Goal: Task Accomplishment & Management: Manage account settings

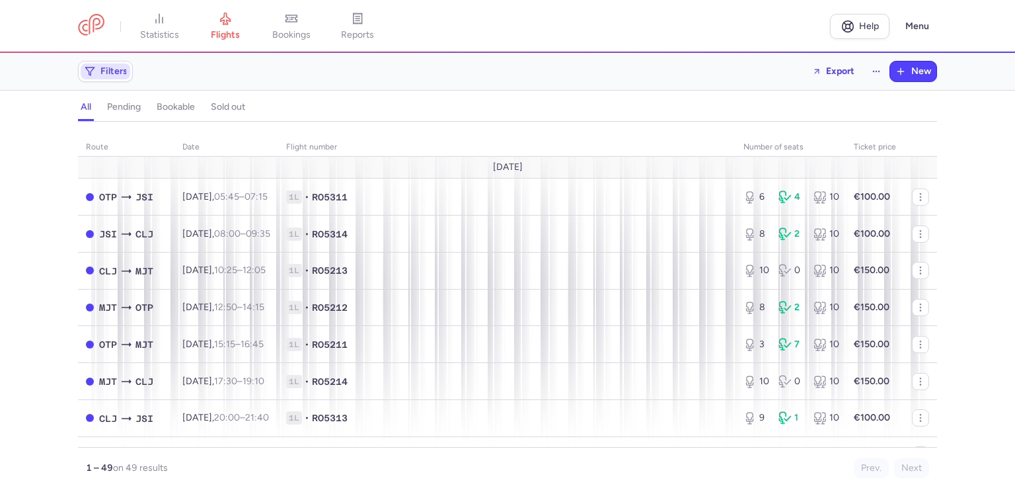
click at [113, 72] on span "Filters" at bounding box center [113, 71] width 27 height 11
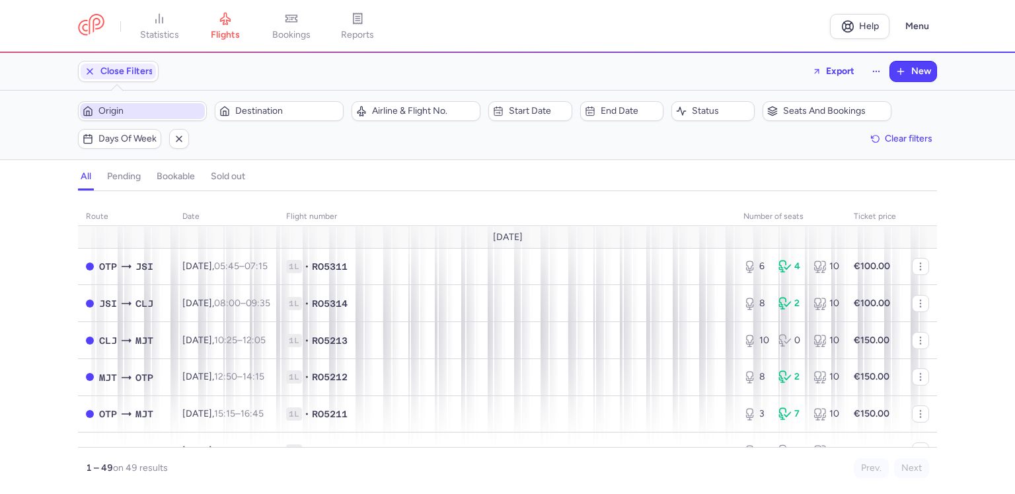
click at [149, 115] on span "Origin" at bounding box center [150, 111] width 104 height 11
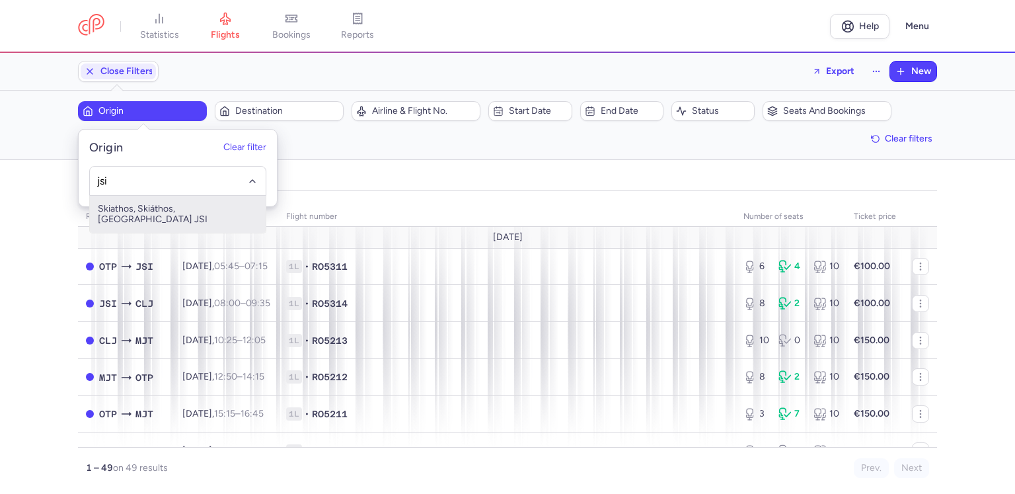
click at [159, 205] on span "Skiathos, Skiáthos, [GEOGRAPHIC_DATA] JSI" at bounding box center [178, 214] width 176 height 37
type input "jsi"
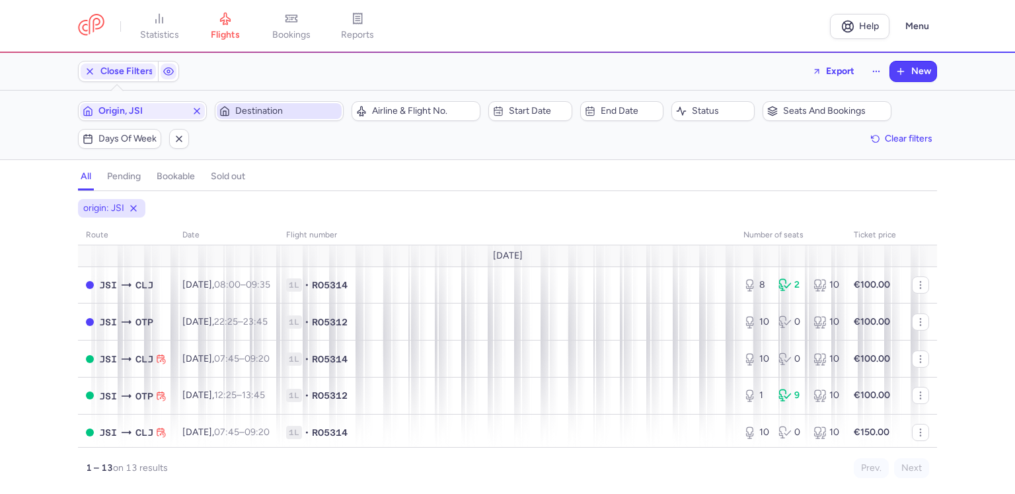
click at [252, 110] on span "Destination" at bounding box center [287, 111] width 104 height 11
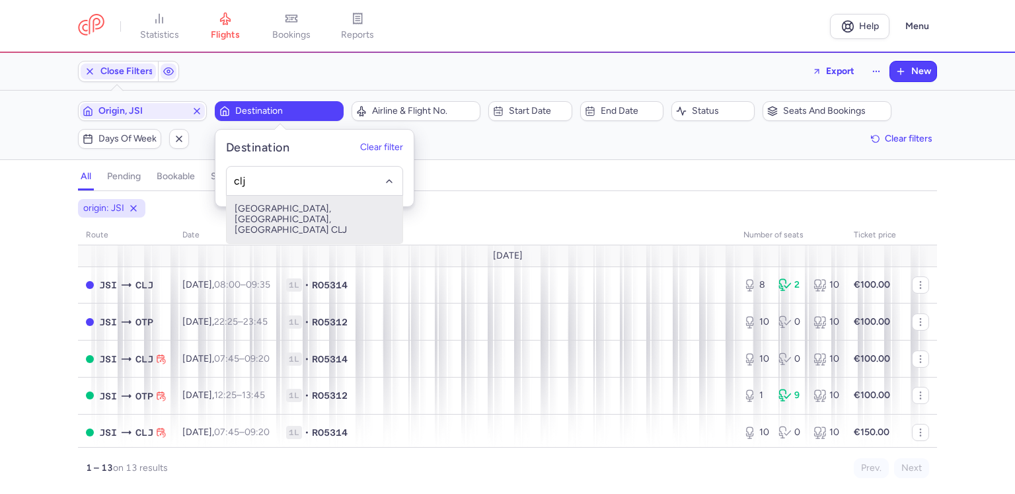
click at [291, 215] on span "[GEOGRAPHIC_DATA], [GEOGRAPHIC_DATA], [GEOGRAPHIC_DATA] CLJ" at bounding box center [315, 220] width 176 height 48
type input "clj"
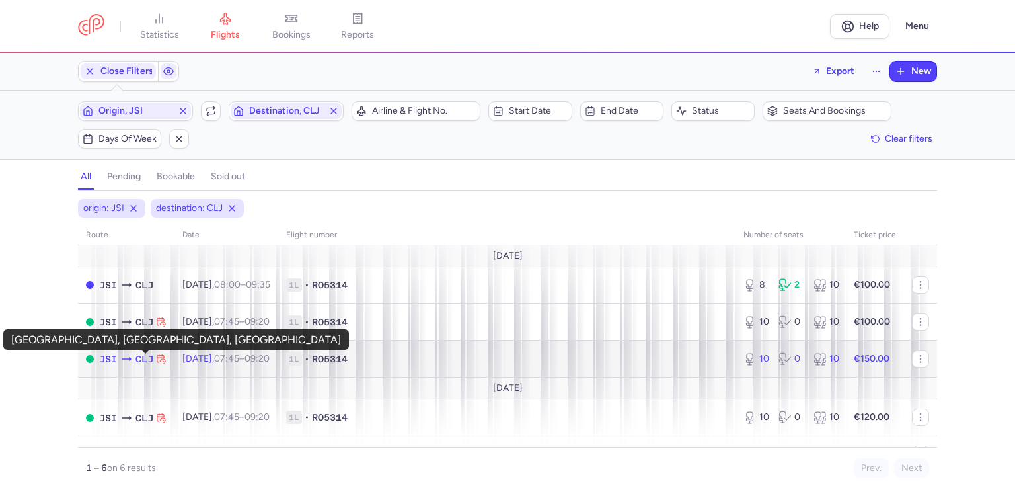
click at [139, 362] on span "CLJ" at bounding box center [144, 359] width 18 height 15
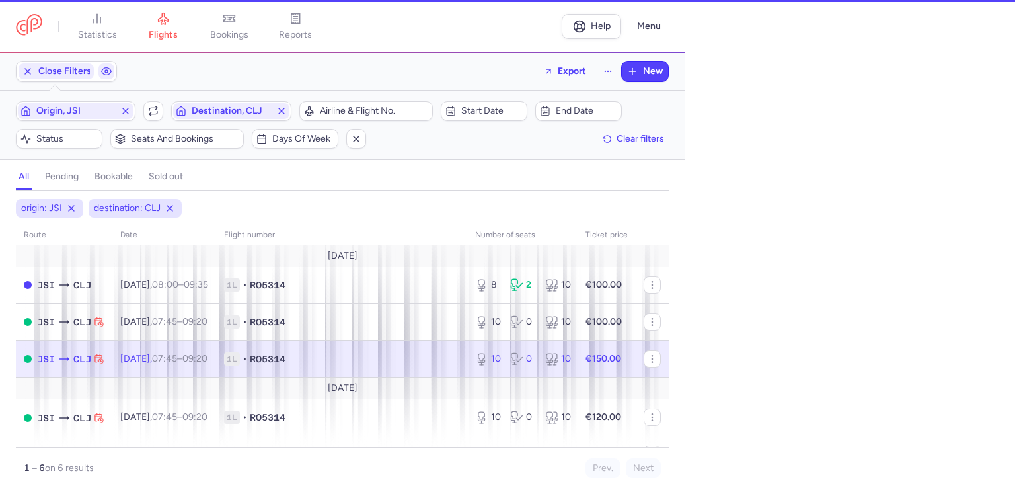
select select "days"
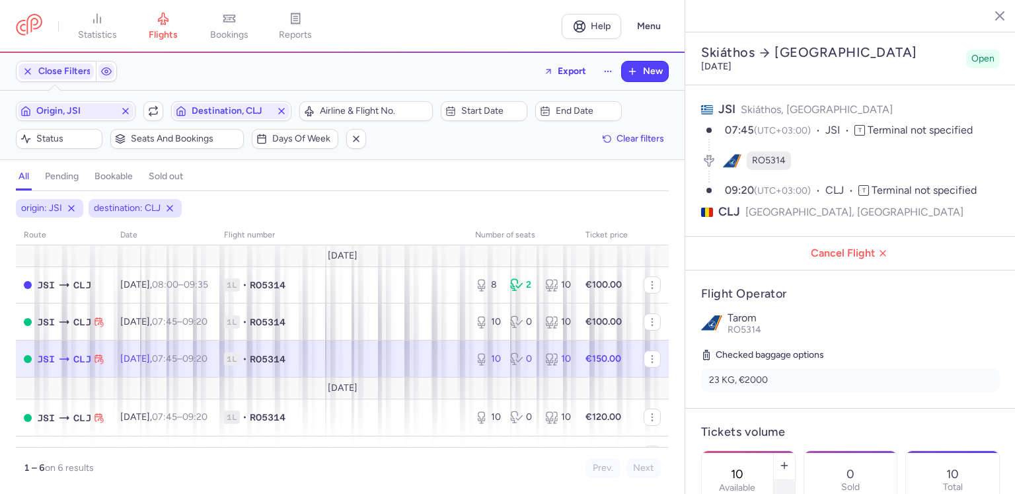
click at [790, 489] on icon "button" at bounding box center [784, 494] width 11 height 11
click at [830, 463] on section "Skiáthos [GEOGRAPHIC_DATA] [DATE] Open JSI Skiáthos, [GEOGRAPHIC_DATA] 07:45 (U…" at bounding box center [850, 247] width 330 height 494
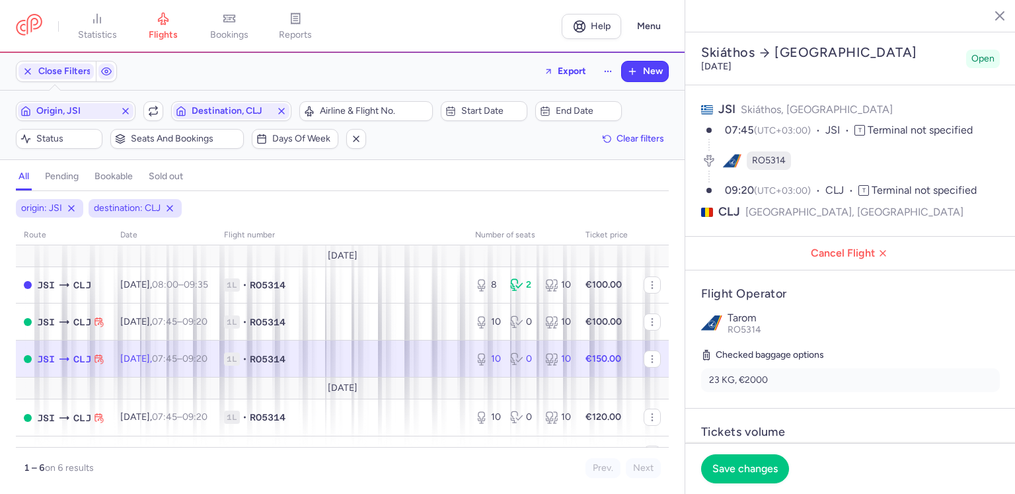
click at [830, 463] on footer "Save changes" at bounding box center [850, 468] width 330 height 51
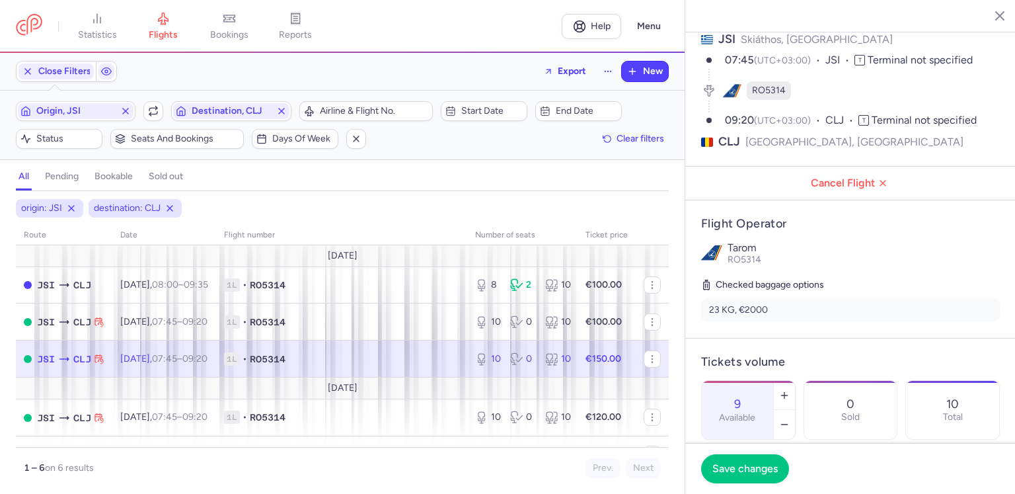
scroll to position [132, 0]
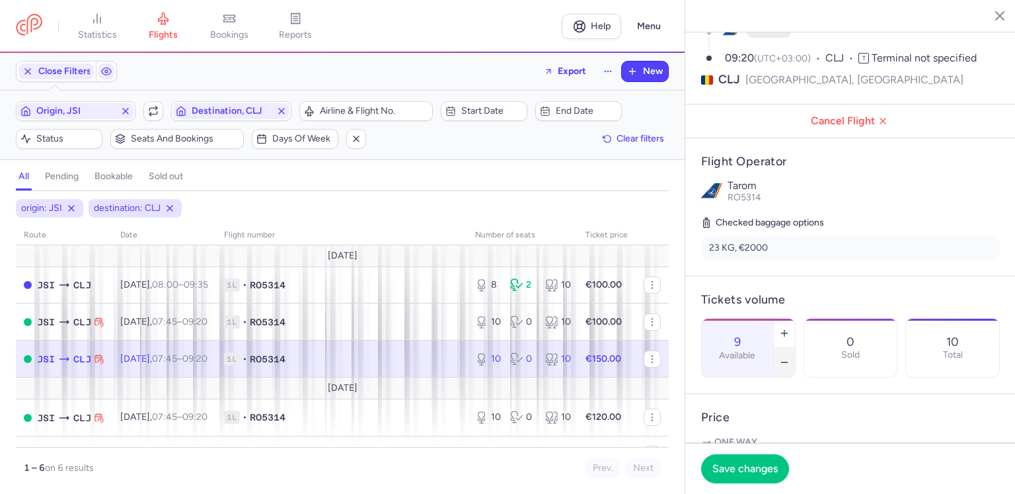
click at [790, 357] on icon "button" at bounding box center [784, 362] width 11 height 11
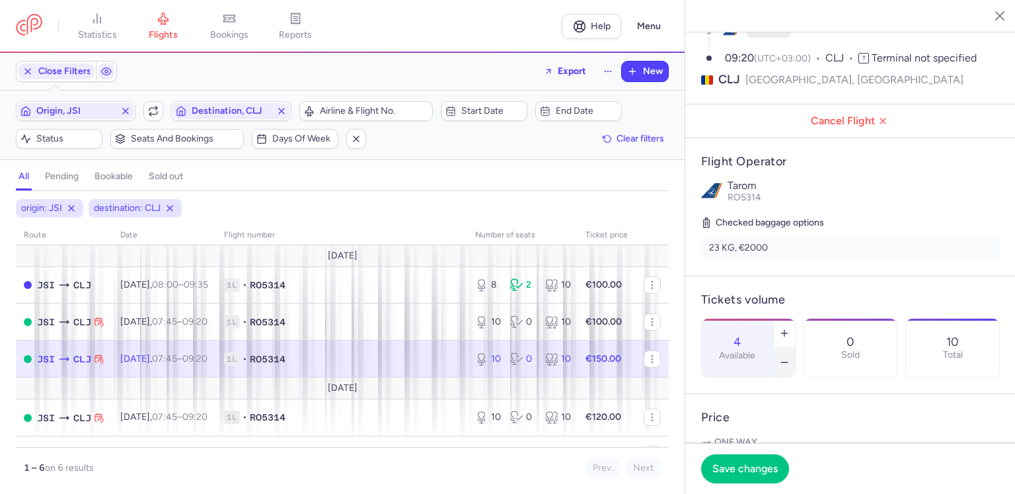
click at [790, 357] on icon "button" at bounding box center [784, 362] width 11 height 11
type input "0"
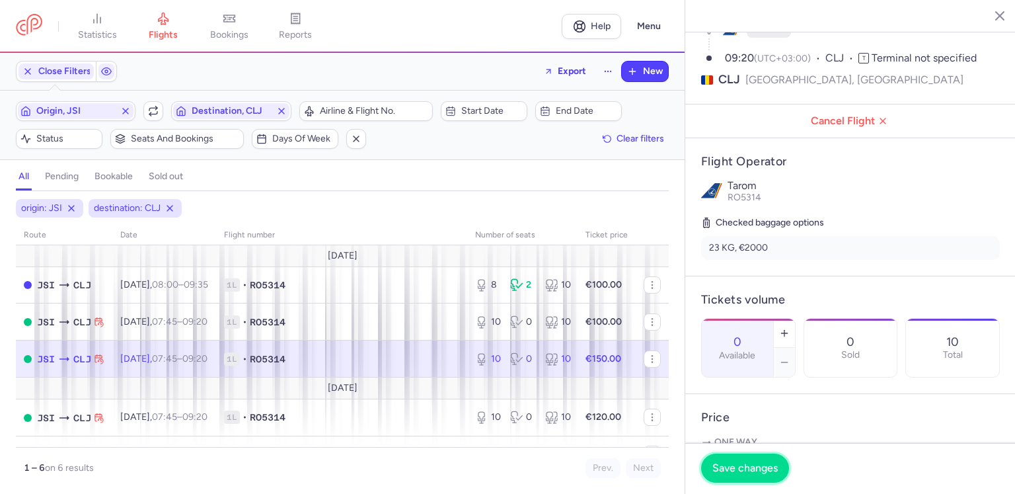
click at [753, 465] on span "Save changes" at bounding box center [744, 468] width 65 height 12
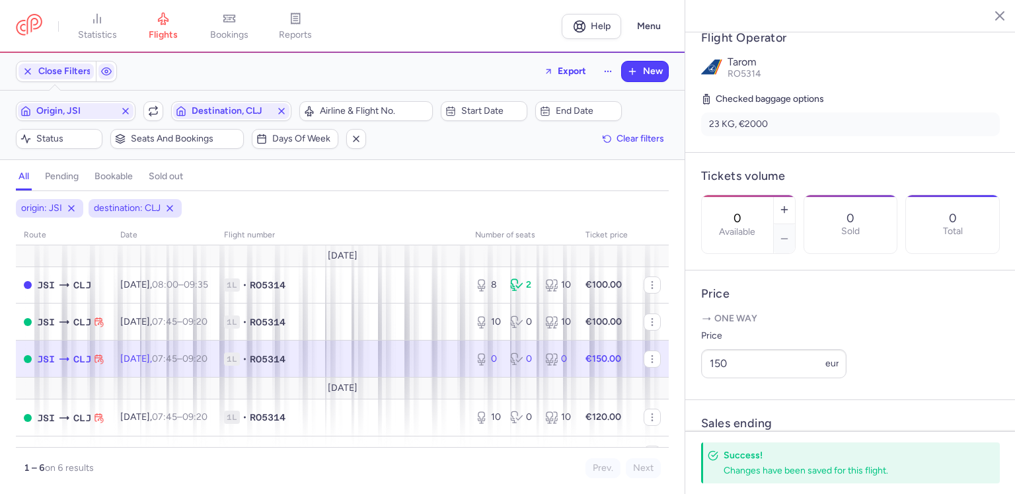
scroll to position [264, 0]
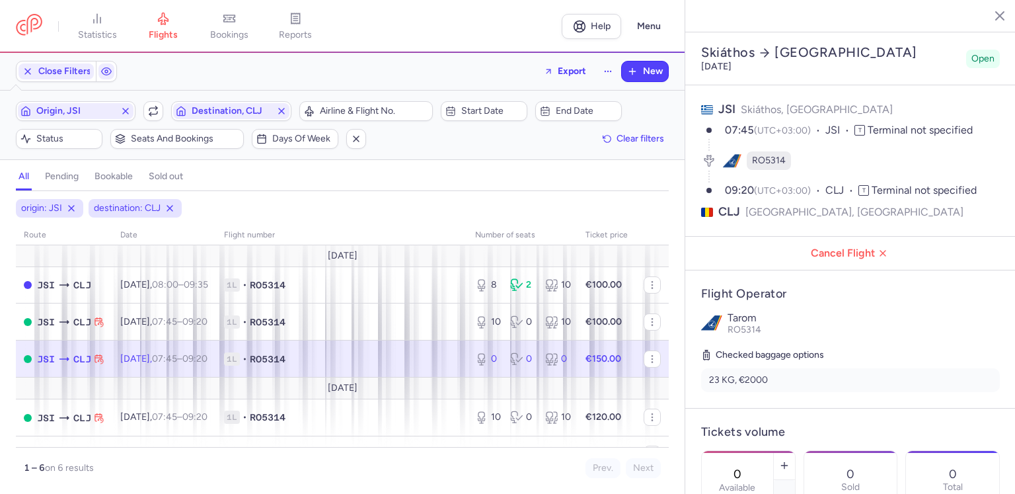
select select "days"
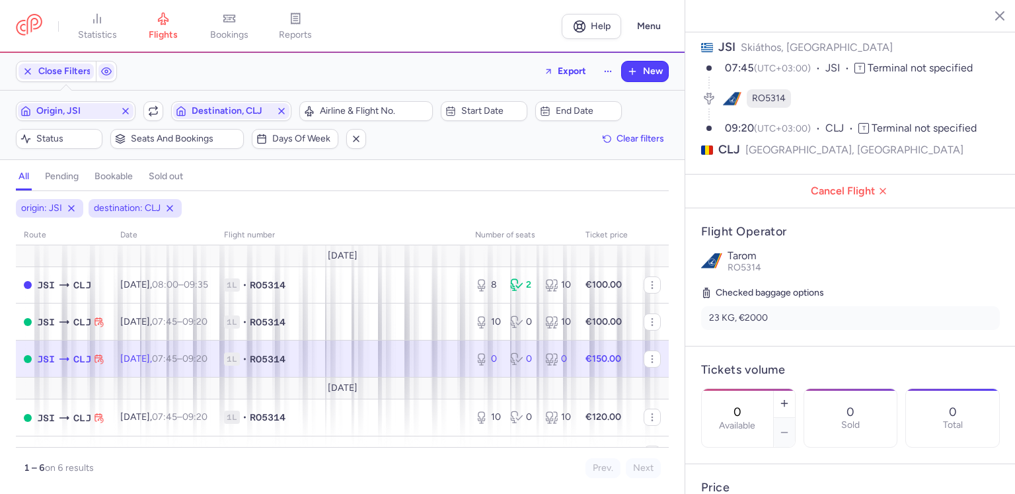
scroll to position [132, 0]
